Goal: Information Seeking & Learning: Learn about a topic

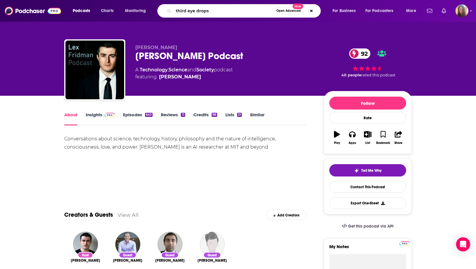
type input "third eye drops"
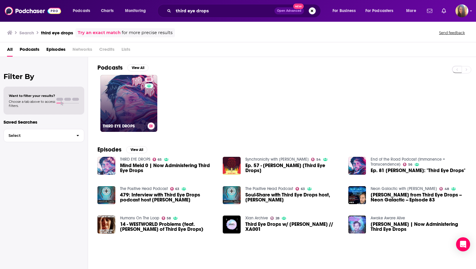
click at [122, 87] on link "65 THIRD EYE DROPS" at bounding box center [128, 103] width 57 height 57
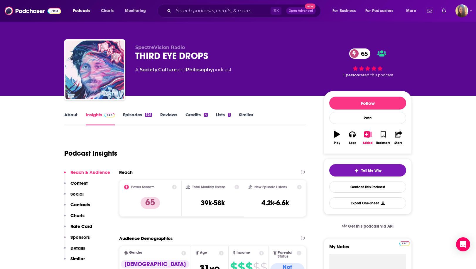
scroll to position [29, 0]
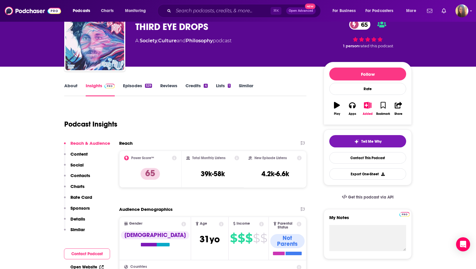
click at [137, 85] on link "Episodes 529" at bounding box center [137, 90] width 29 height 14
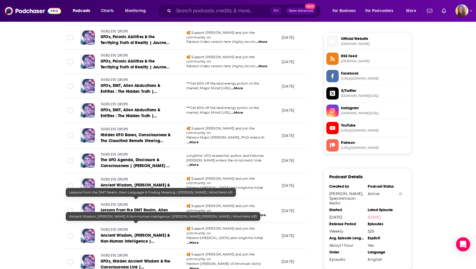
scroll to position [613, 0]
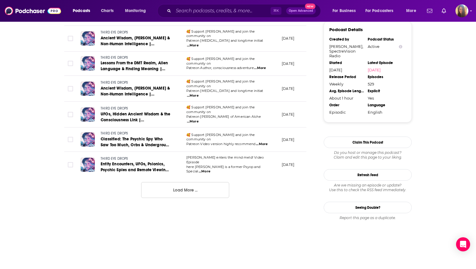
click at [171, 182] on button "Load More ..." at bounding box center [185, 190] width 88 height 16
